Goal: Task Accomplishment & Management: Complete application form

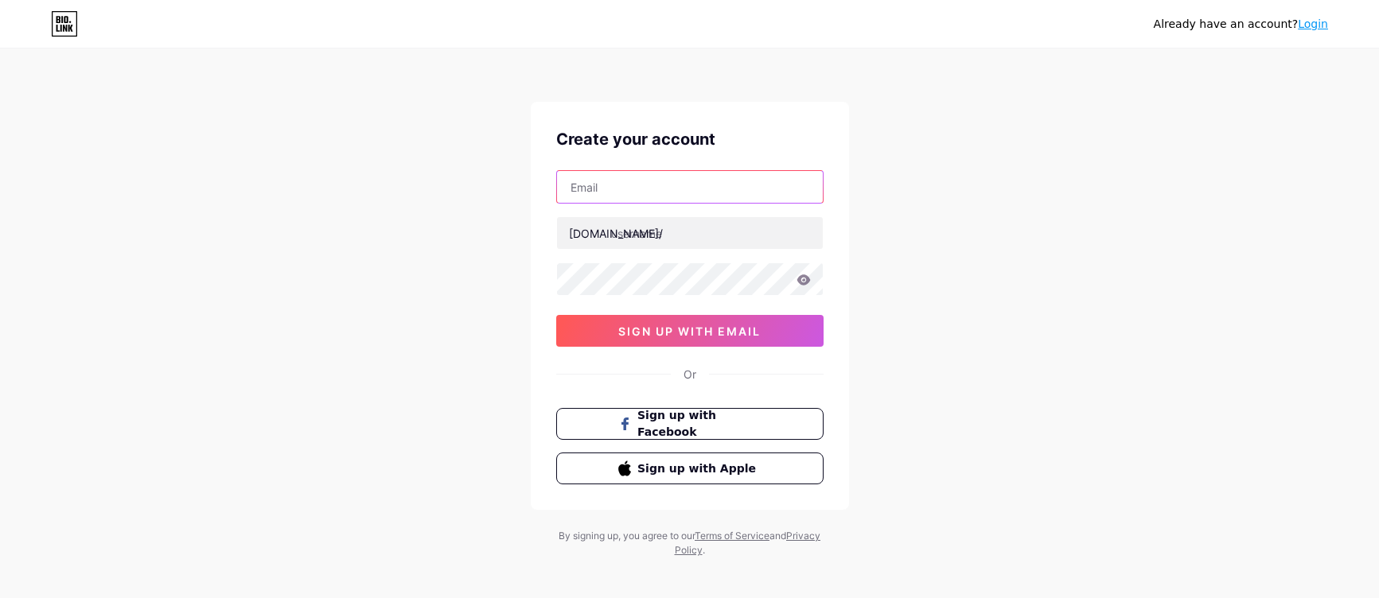
click at [606, 185] on input "text" at bounding box center [690, 187] width 266 height 32
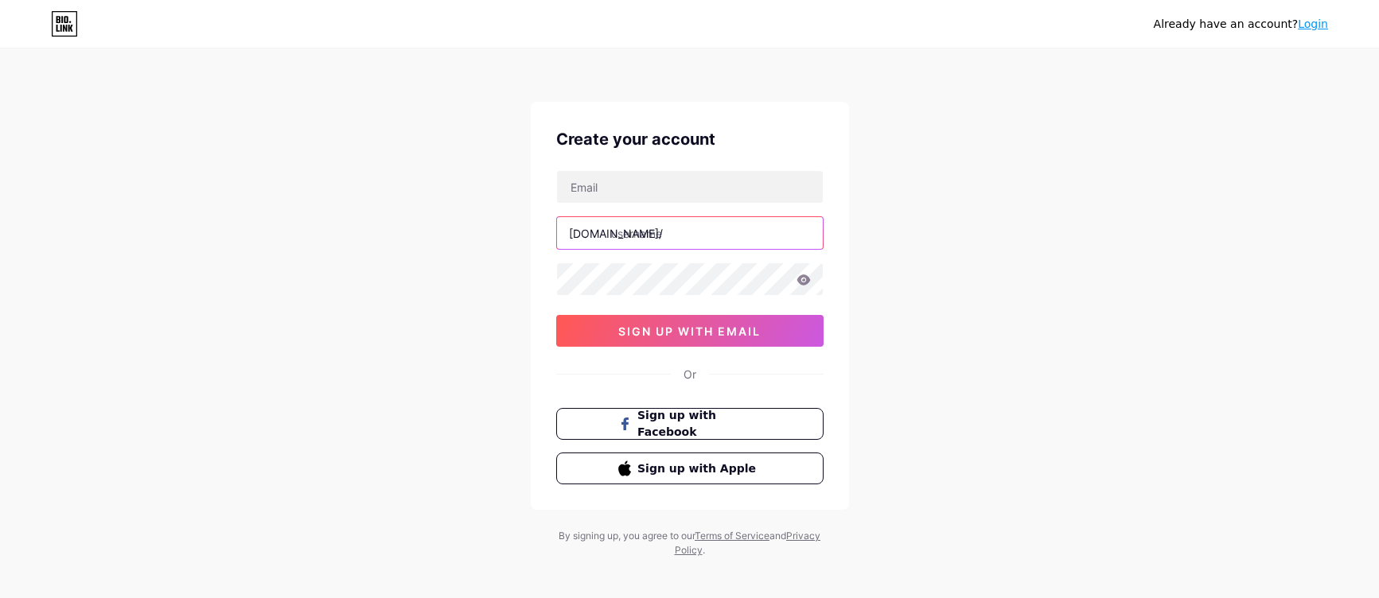
click at [634, 223] on input "text" at bounding box center [690, 233] width 266 height 32
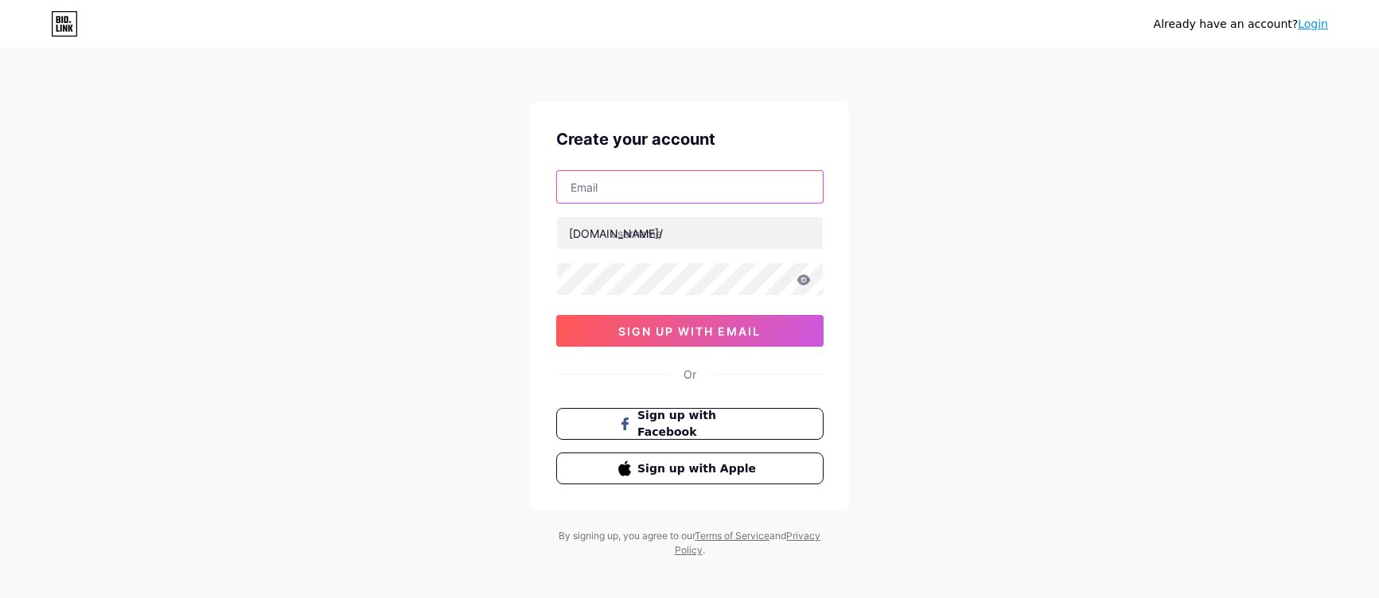
click at [597, 185] on input "text" at bounding box center [690, 187] width 266 height 32
click at [641, 187] on input "text" at bounding box center [690, 187] width 266 height 32
paste input "[EMAIL_ADDRESS][DOMAIN_NAME]"
type input "[EMAIL_ADDRESS][DOMAIN_NAME]"
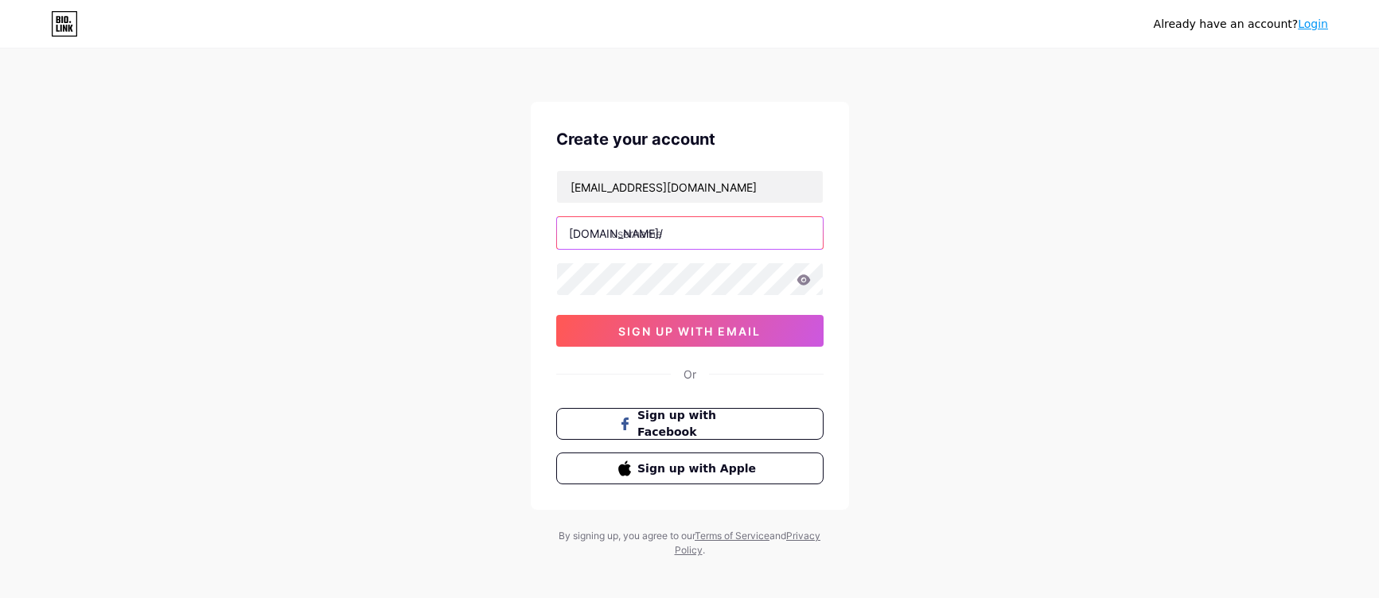
click at [660, 235] on input "text" at bounding box center [690, 233] width 266 height 32
type input "tiktok18hot"
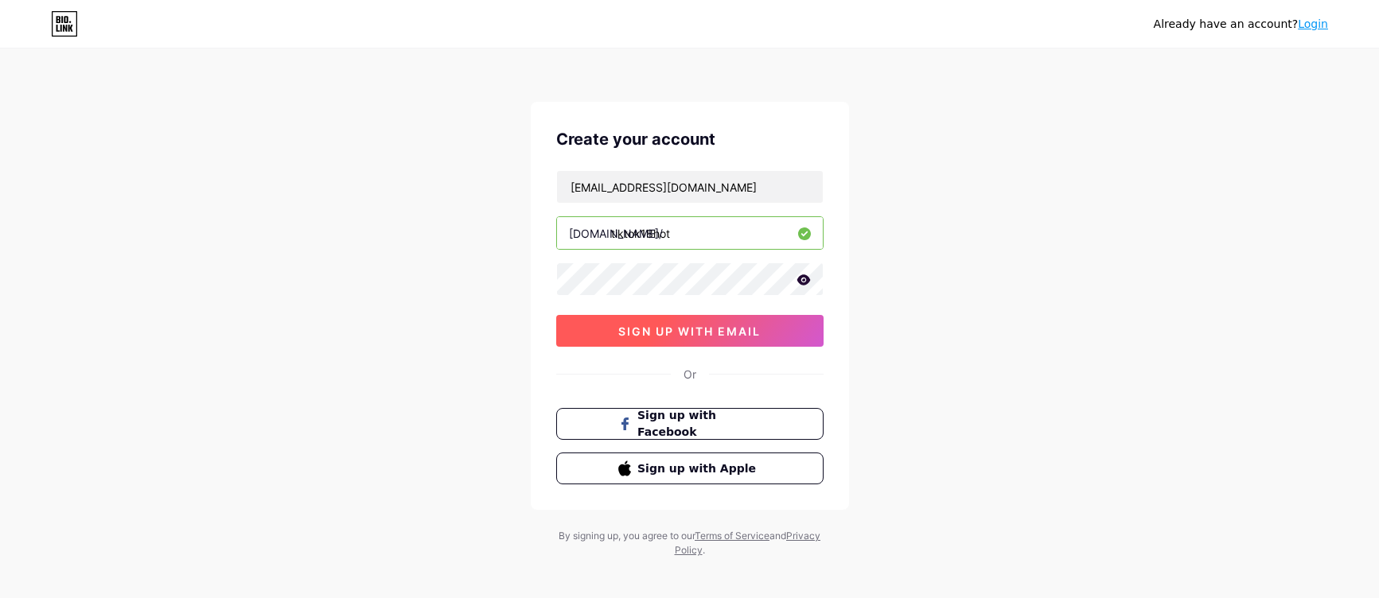
click at [644, 341] on button "sign up with email" at bounding box center [689, 331] width 267 height 32
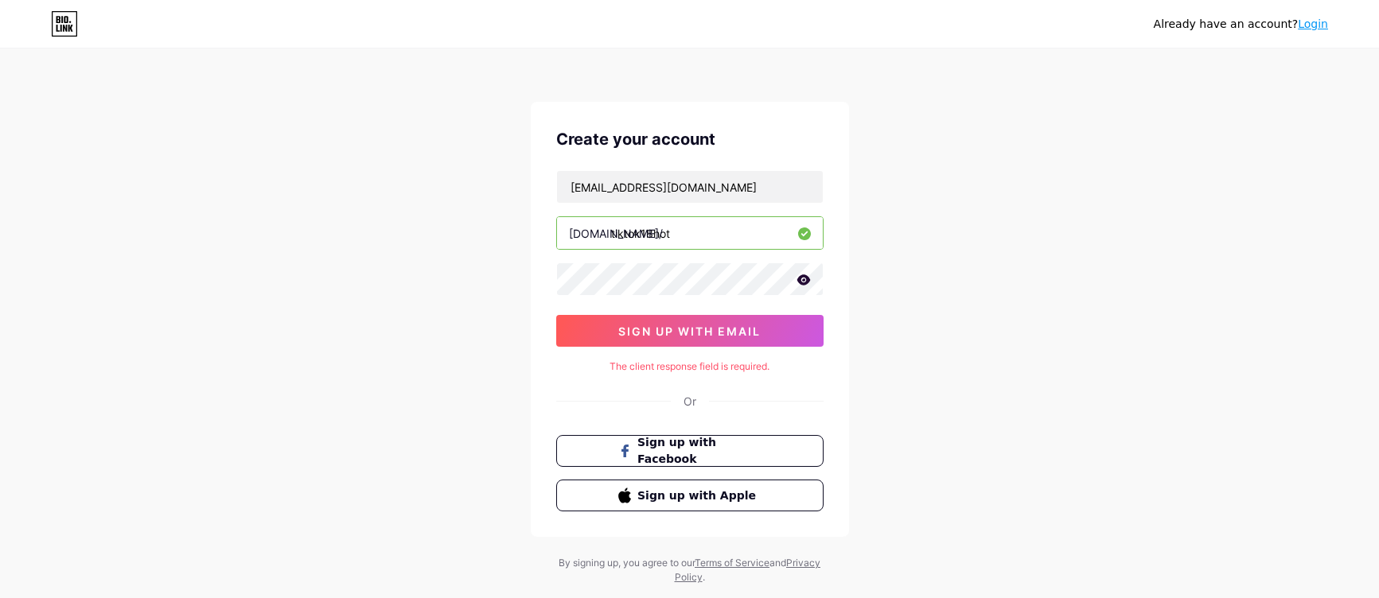
click at [742, 370] on div "The client response field is required." at bounding box center [689, 367] width 267 height 14
